Goal: Information Seeking & Learning: Find specific fact

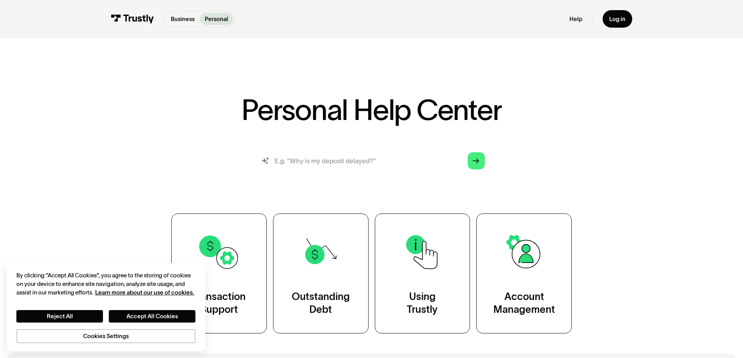
click at [331, 158] on input "search" at bounding box center [372, 161] width 240 height 27
type input "w"
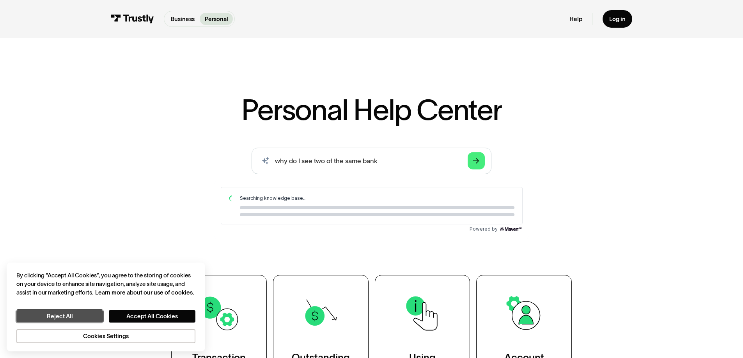
click at [93, 318] on button "Reject All" at bounding box center [59, 316] width 87 height 12
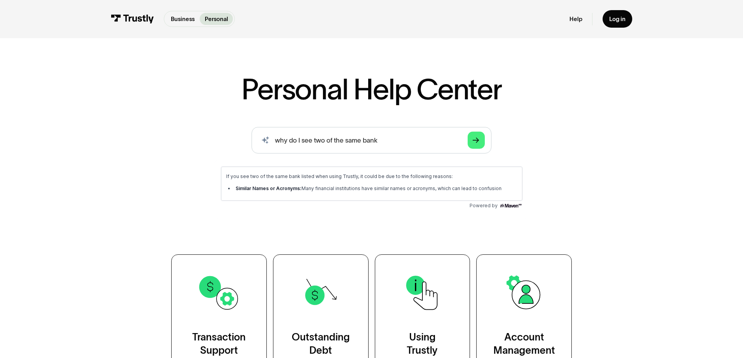
scroll to position [39, 0]
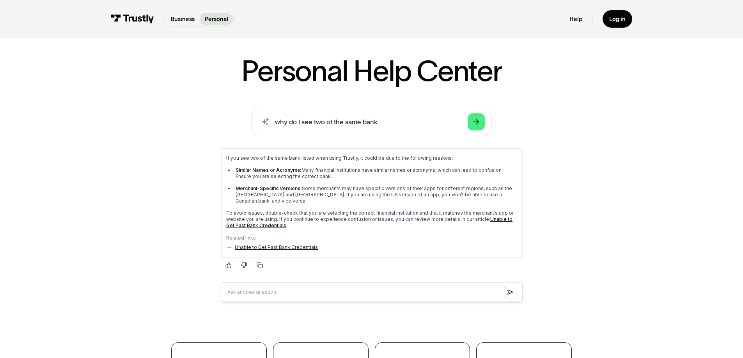
click at [278, 244] on link "Unable to Get Past Bank Credentials" at bounding box center [275, 247] width 83 height 6
click at [322, 118] on input "why do I see two of the same bank" at bounding box center [372, 122] width 240 height 27
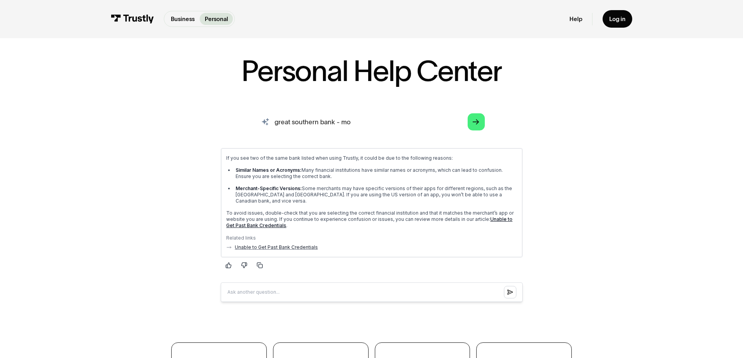
type input "great southern bank - mo"
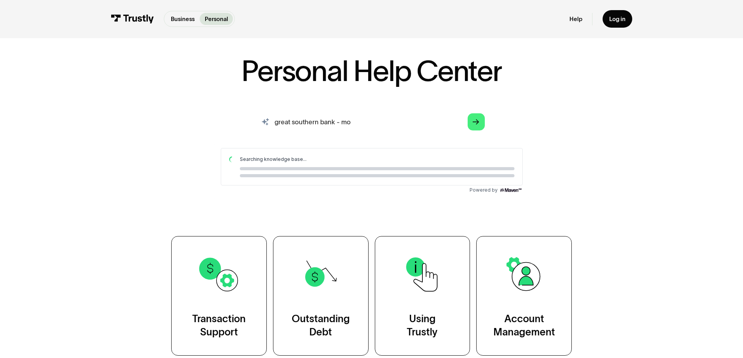
scroll to position [0, 0]
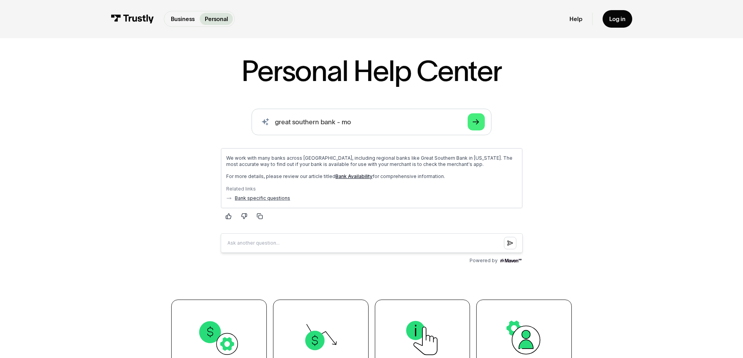
click at [341, 176] on link "Bank Availability" at bounding box center [353, 176] width 37 height 6
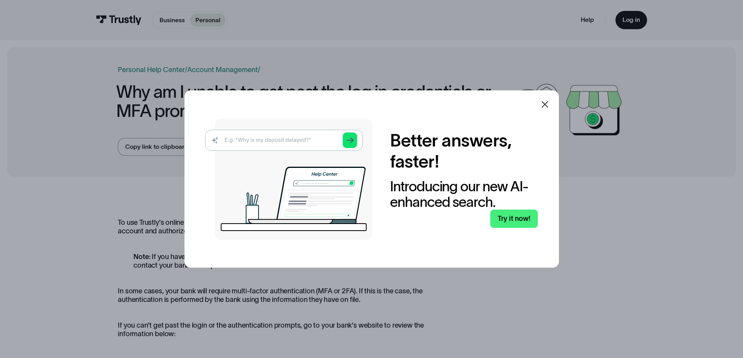
click at [272, 140] on img at bounding box center [288, 180] width 167 height 122
drag, startPoint x: 548, startPoint y: 103, endPoint x: 539, endPoint y: 107, distance: 9.3
click at [547, 103] on icon at bounding box center [544, 104] width 9 height 9
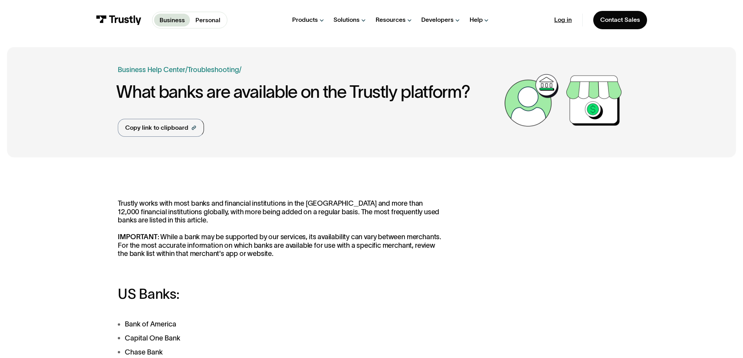
click at [564, 21] on link "Log in" at bounding box center [563, 20] width 18 height 8
click at [203, 18] on p "Personal" at bounding box center [207, 20] width 25 height 9
